Goal: Task Accomplishment & Management: Manage account settings

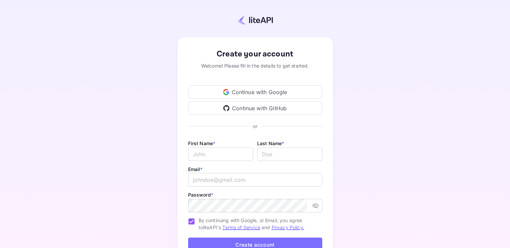
click at [248, 92] on div "Continue with Google" at bounding box center [255, 91] width 134 height 13
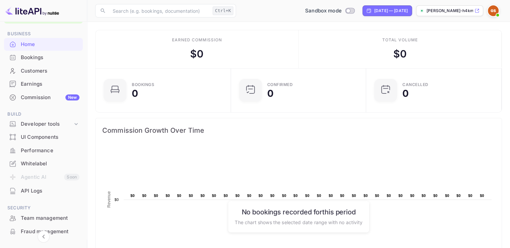
scroll to position [22, 0]
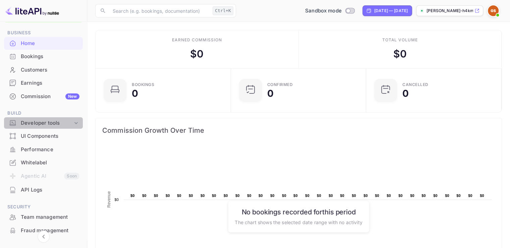
click at [75, 120] on icon at bounding box center [76, 122] width 7 height 7
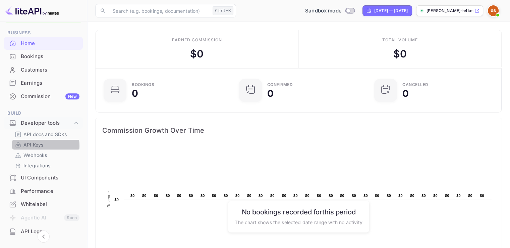
click at [42, 145] on p "API Keys" at bounding box center [33, 144] width 20 height 7
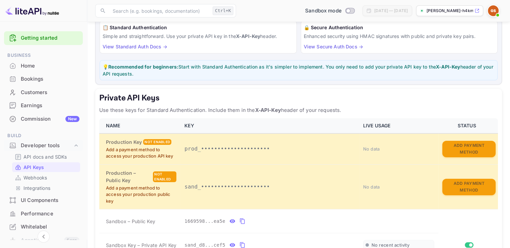
click at [228, 93] on h5 "Private API Keys" at bounding box center [298, 98] width 399 height 11
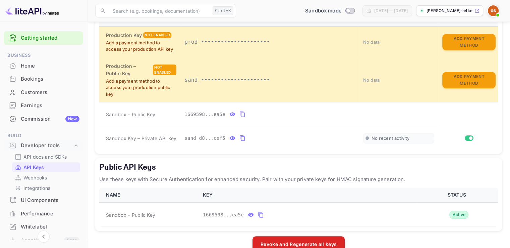
scroll to position [169, 0]
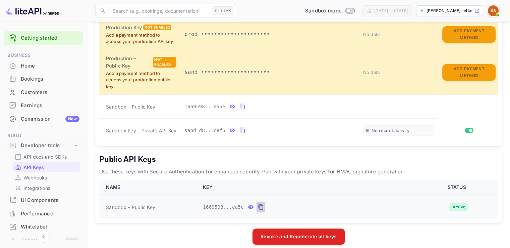
click at [258, 204] on icon "public api keys table" at bounding box center [260, 207] width 5 height 6
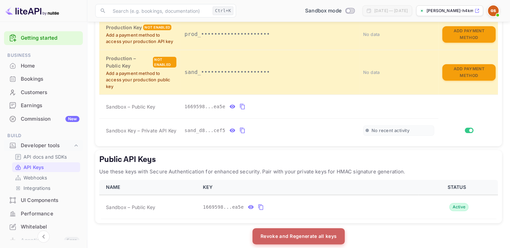
click at [293, 232] on button "Revoke and Regenerate all keys" at bounding box center [299, 236] width 92 height 16
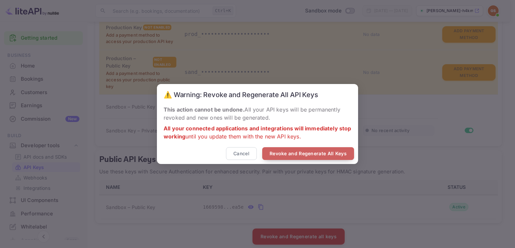
click at [291, 151] on button "Revoke and Regenerate All Keys" at bounding box center [308, 153] width 92 height 13
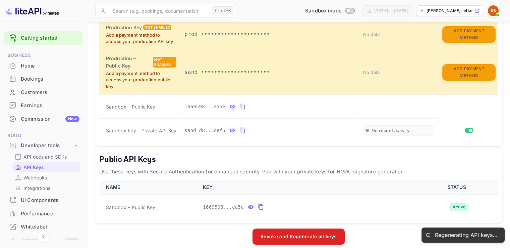
scroll to position [121, 0]
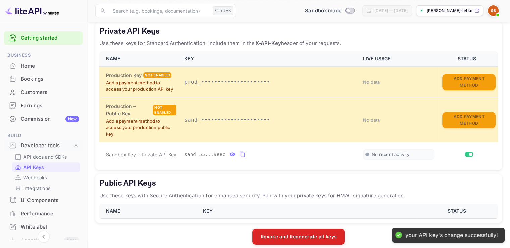
click at [303, 178] on h5 "Public API Keys" at bounding box center [298, 183] width 399 height 11
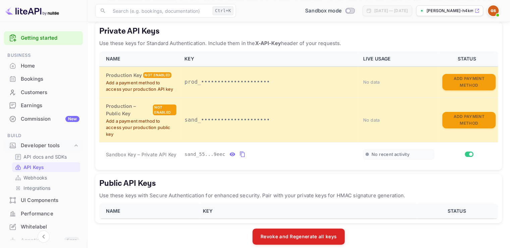
click at [206, 203] on th "KEY" at bounding box center [308, 210] width 219 height 15
click at [166, 191] on p "Use these keys with Secure Authentication for enhanced security. Pair with your…" at bounding box center [298, 195] width 399 height 8
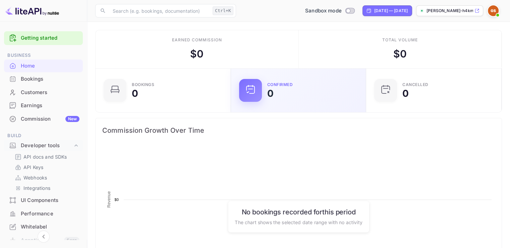
scroll to position [104, 126]
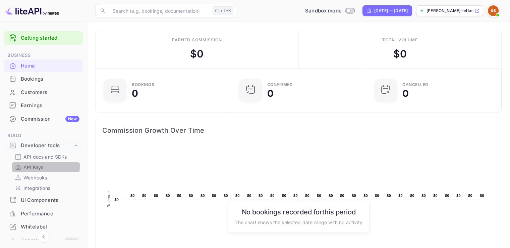
click at [41, 166] on p "API Keys" at bounding box center [33, 166] width 20 height 7
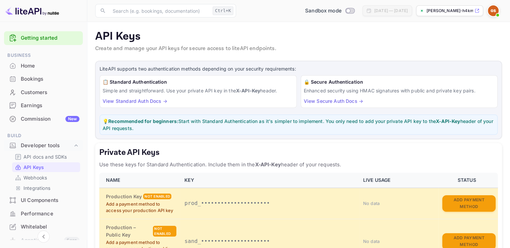
click at [246, 125] on p "💡 Recommended for beginners: Start with Standard Authentication as it's simpler…" at bounding box center [299, 124] width 392 height 14
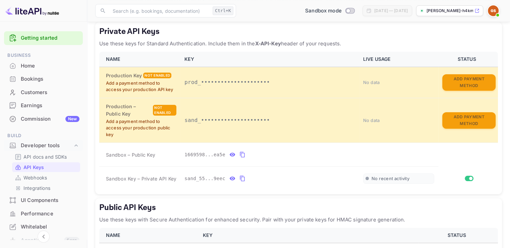
scroll to position [169, 0]
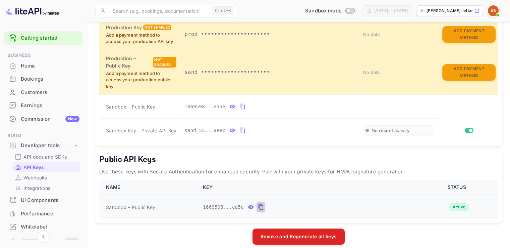
click at [258, 203] on icon "public api keys table" at bounding box center [261, 207] width 6 height 8
